Goal: Find specific page/section: Find specific page/section

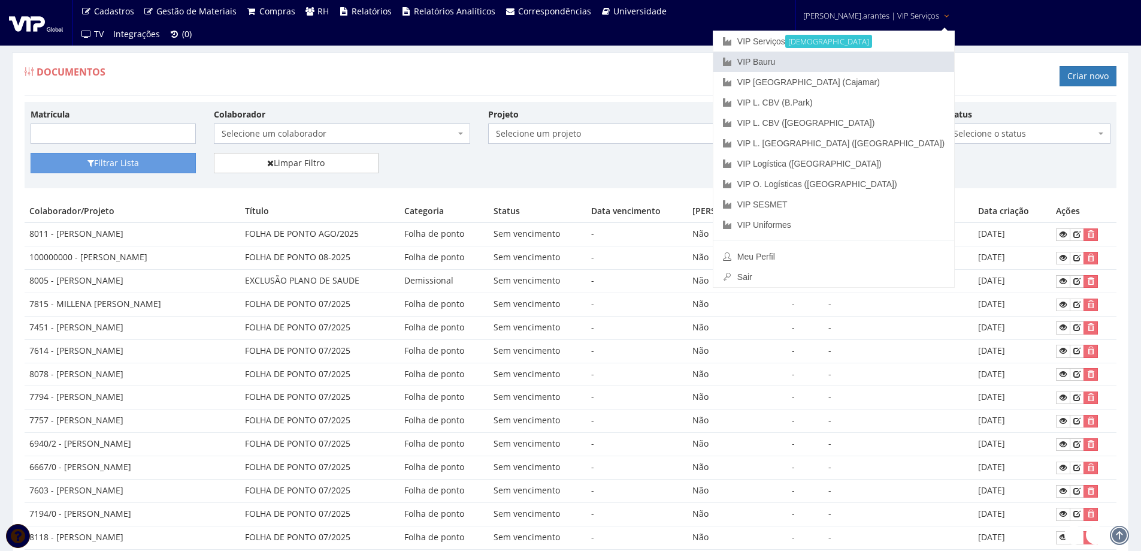
click at [807, 59] on link "VIP Bauru" at bounding box center [834, 62] width 241 height 20
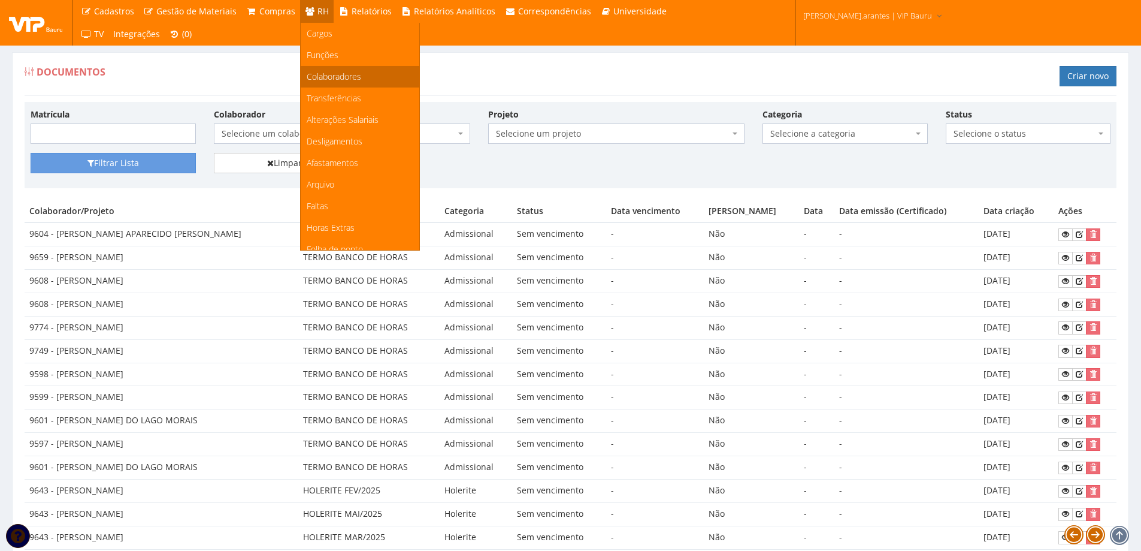
click at [327, 70] on link "Colaboradores" at bounding box center [360, 77] width 119 height 22
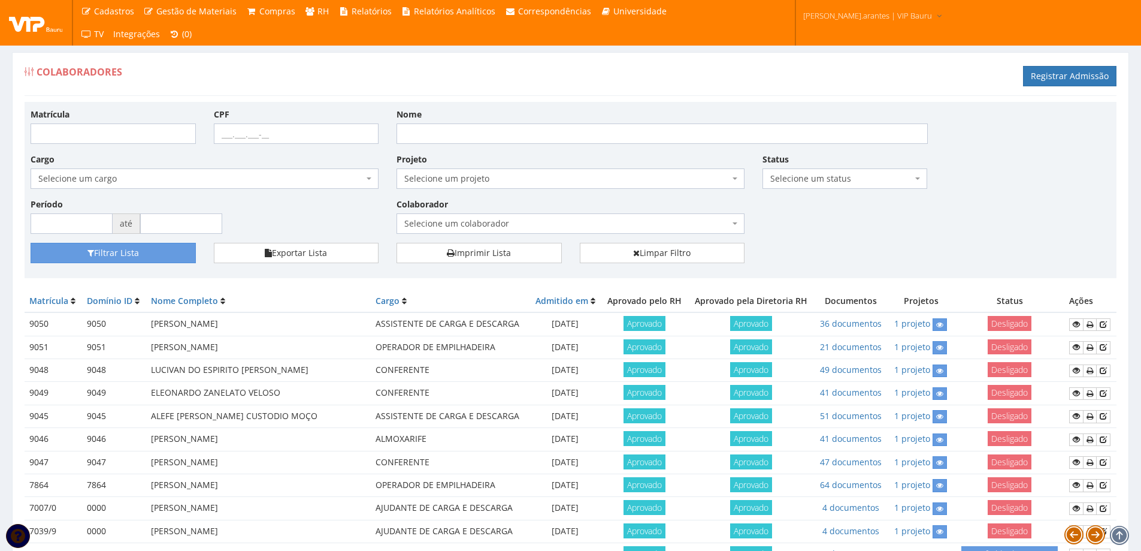
click at [439, 225] on span "Selecione um colaborador" at bounding box center [566, 223] width 325 height 12
type input "s"
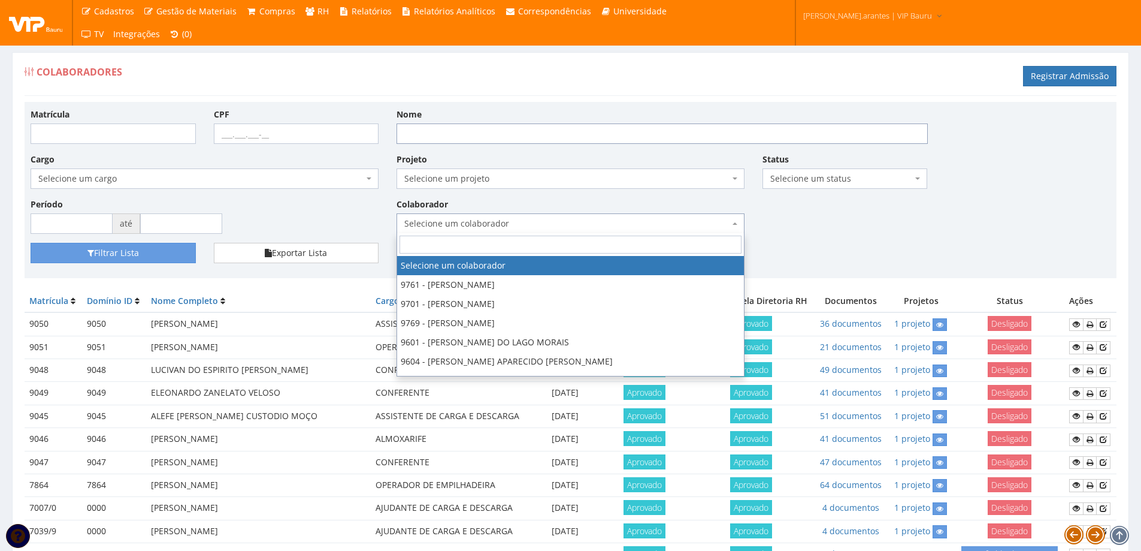
click at [426, 135] on input "Nome" at bounding box center [662, 133] width 531 height 20
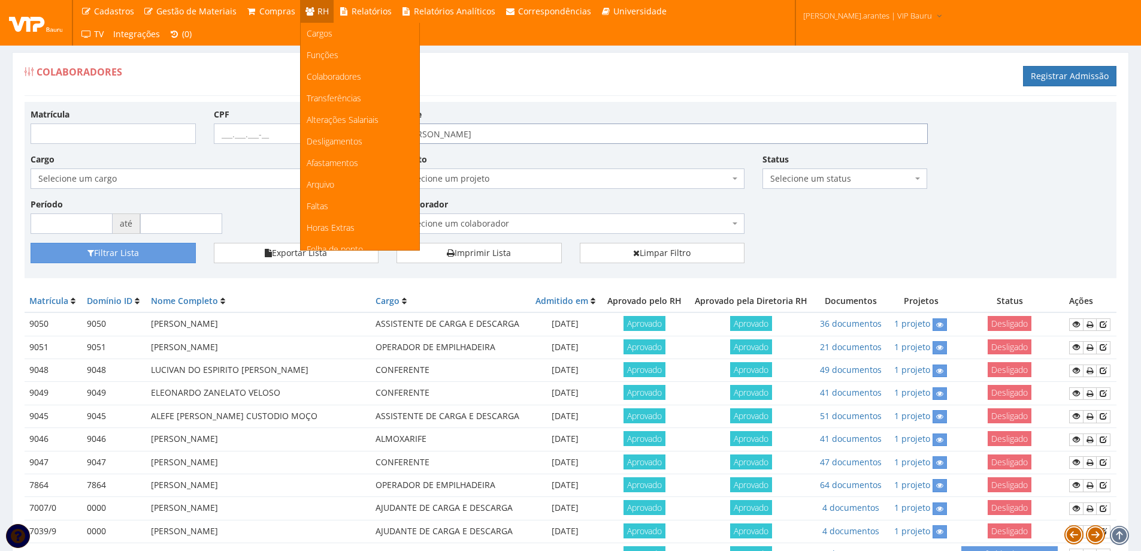
type input "samuel pinto de godoy"
